Goal: Navigation & Orientation: Find specific page/section

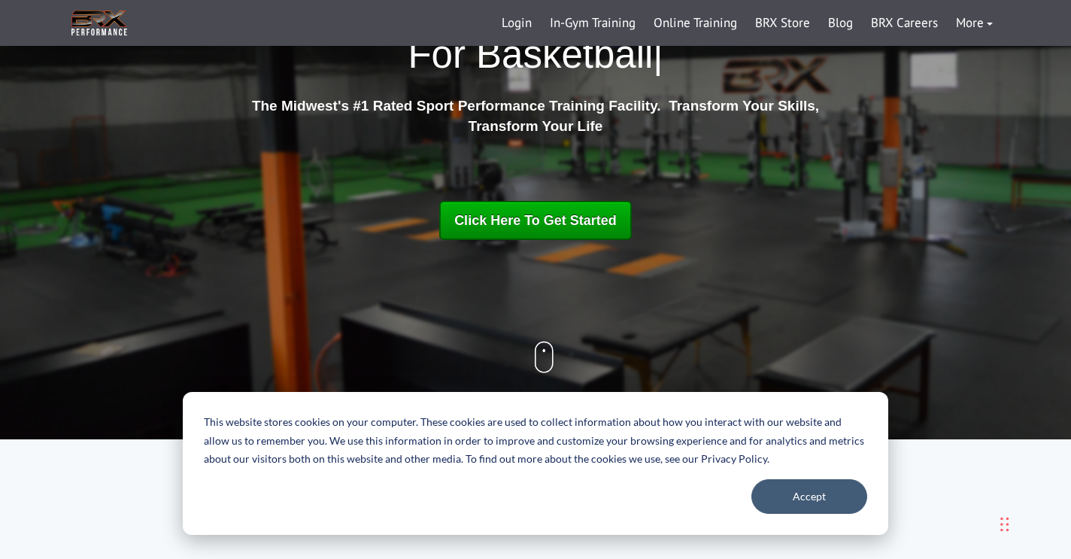
scroll to position [231, 0]
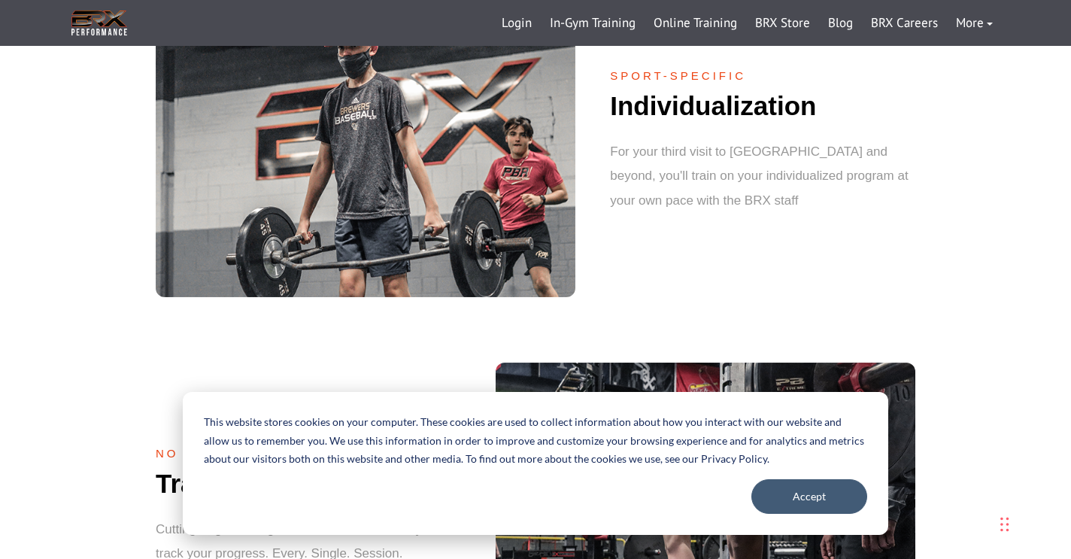
click at [357, 141] on img at bounding box center [366, 148] width 420 height 300
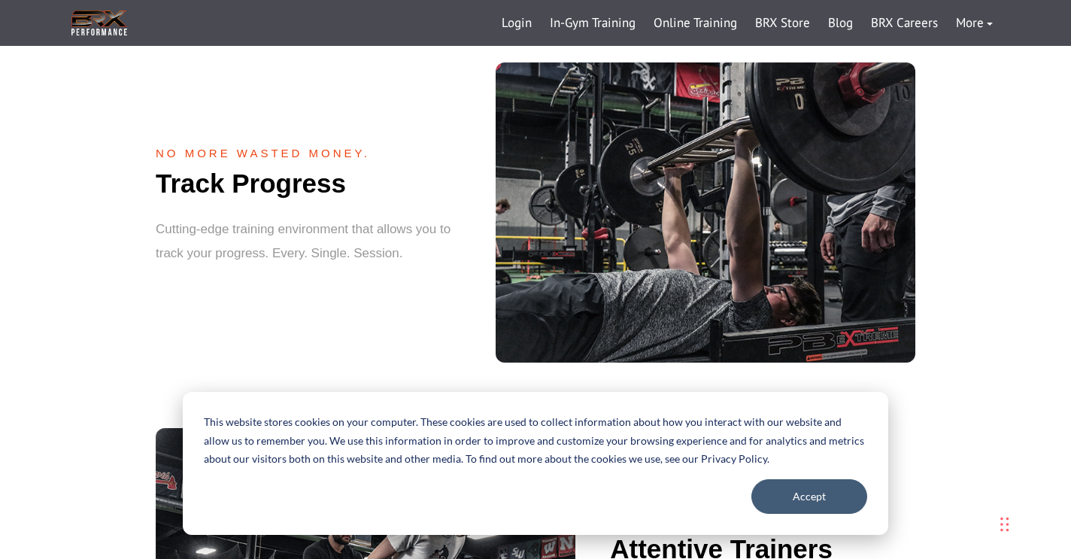
scroll to position [1604, 0]
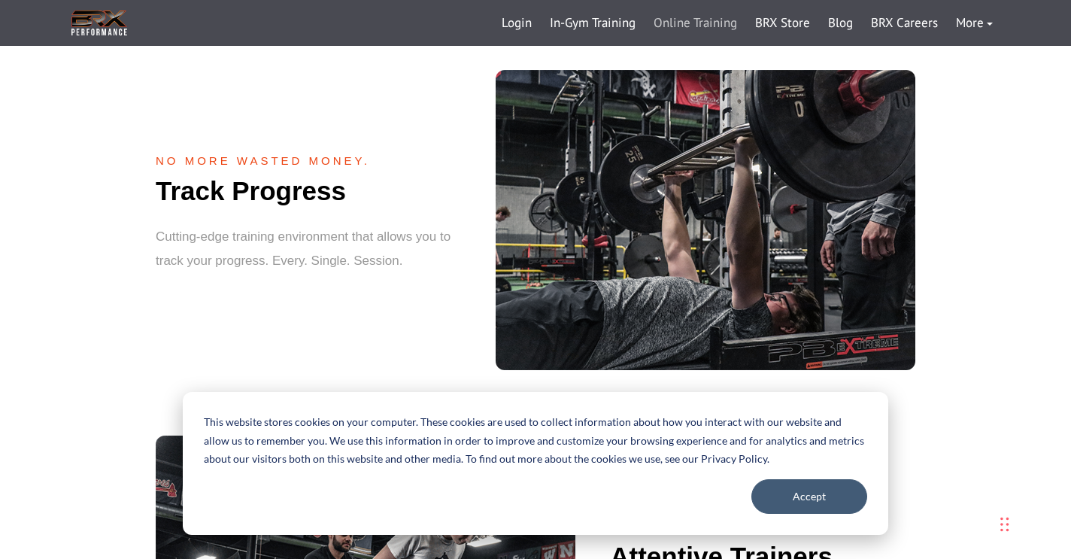
click at [702, 19] on link "Online Training" at bounding box center [695, 23] width 102 height 36
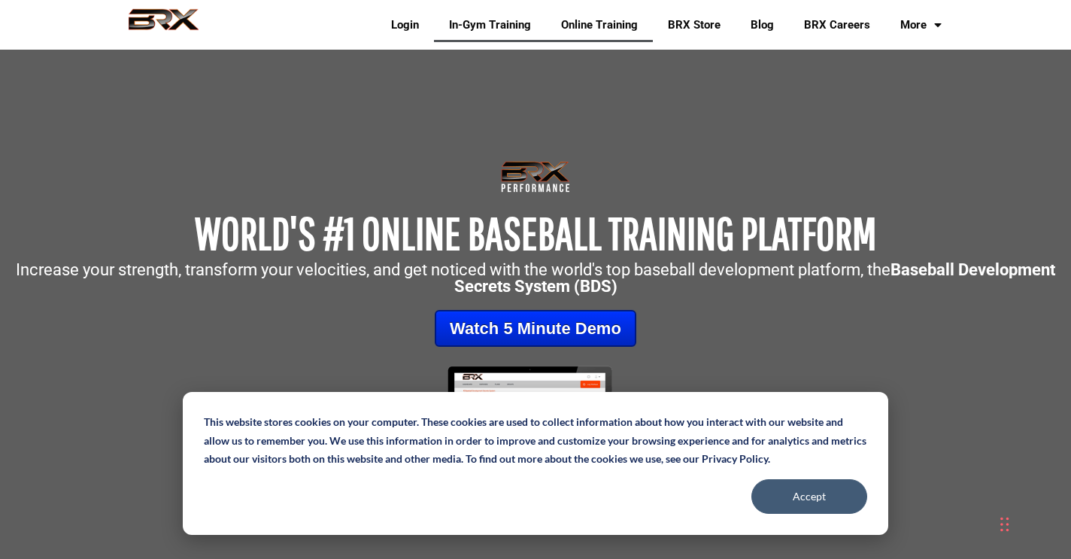
click at [478, 29] on link "In-Gym Training" at bounding box center [490, 25] width 112 height 35
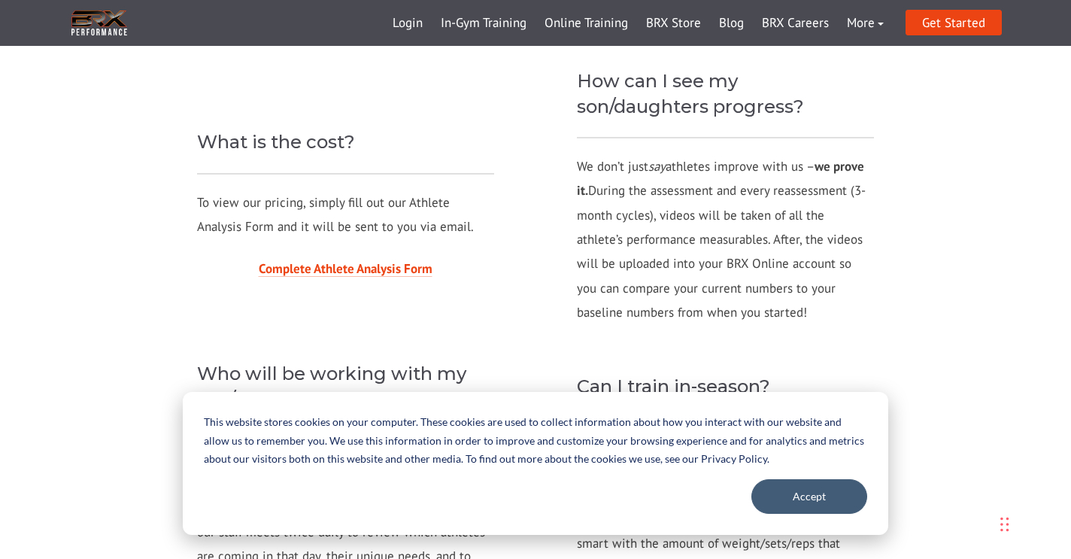
scroll to position [1411, 0]
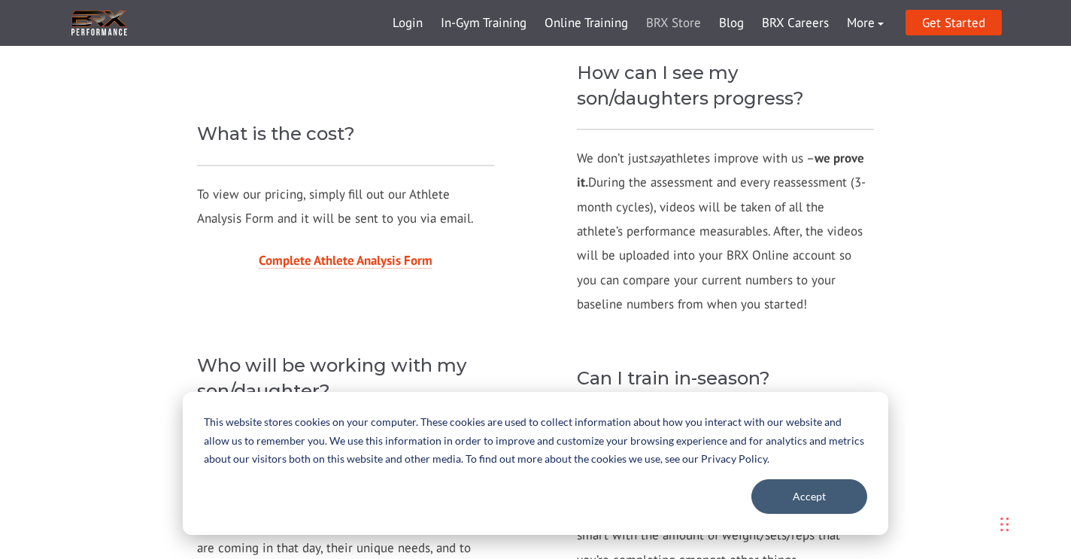
click at [681, 20] on link "BRX Store" at bounding box center [673, 23] width 73 height 36
